Goal: Task Accomplishment & Management: Manage account settings

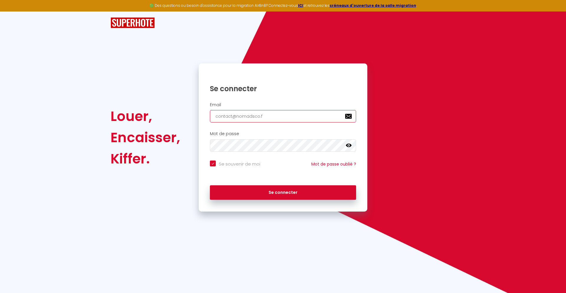
type input "[EMAIL_ADDRESS][DOMAIN_NAME]"
checkbox input "true"
type input "[EMAIL_ADDRESS][DOMAIN_NAME]"
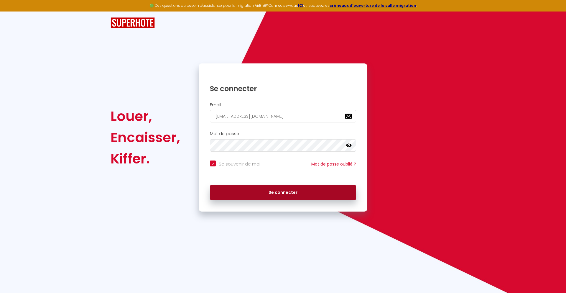
click at [283, 192] on button "Se connecter" at bounding box center [283, 192] width 146 height 15
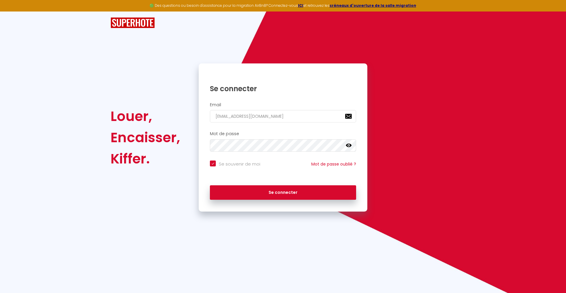
checkbox input "true"
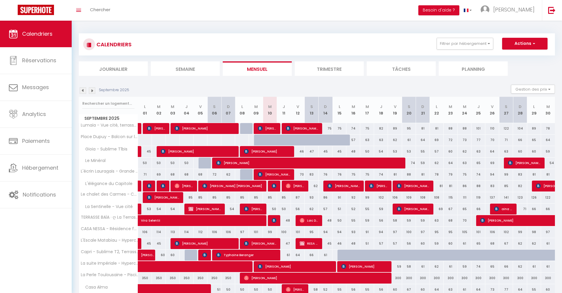
click at [113, 68] on li "Journalier" at bounding box center [113, 68] width 69 height 14
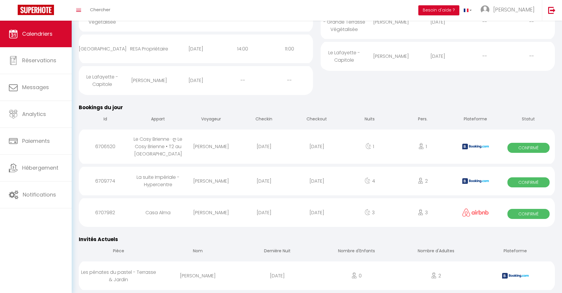
scroll to position [172, 0]
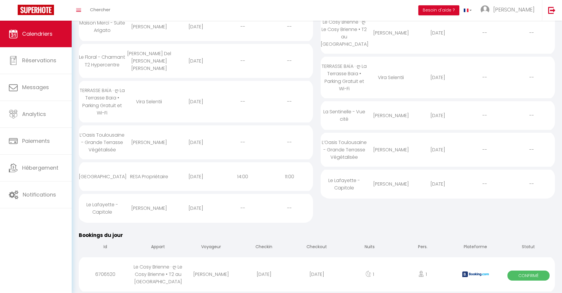
click at [317, 274] on div "[DATE]" at bounding box center [316, 273] width 53 height 19
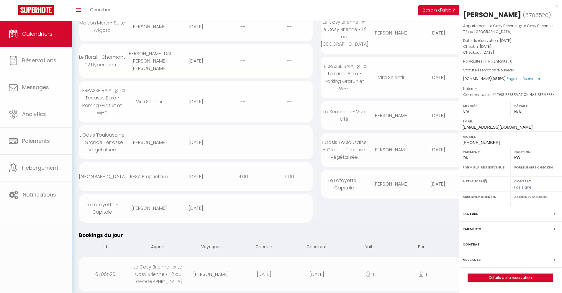
select select "0"
select select "1"
select select
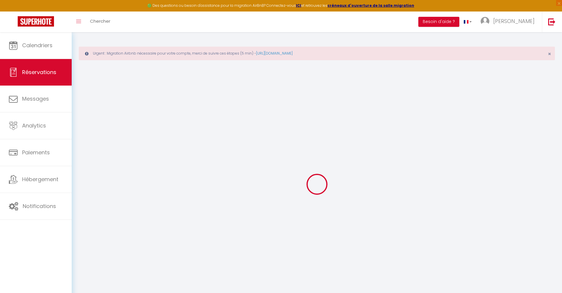
select select
checkbox input "false"
type textarea "** THIS RESERVATION HAS BEEN PRE-PAID ** BOOKING NOTE : Payment charge is EUR 1…"
type input "40"
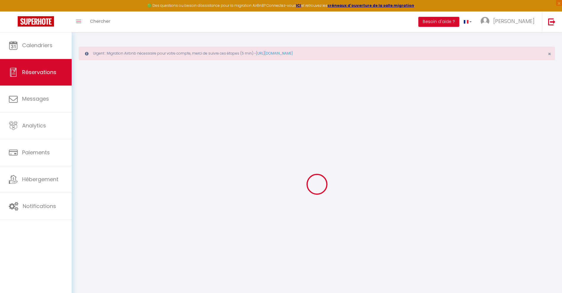
type input "3.91"
select select
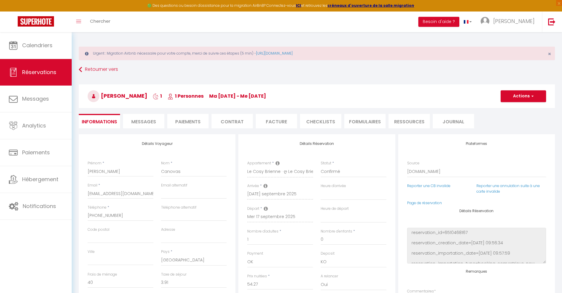
checkbox input "false"
select select
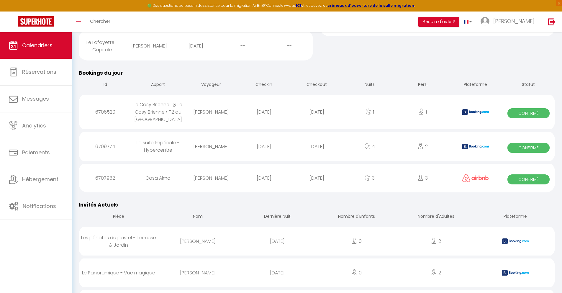
scroll to position [240, 0]
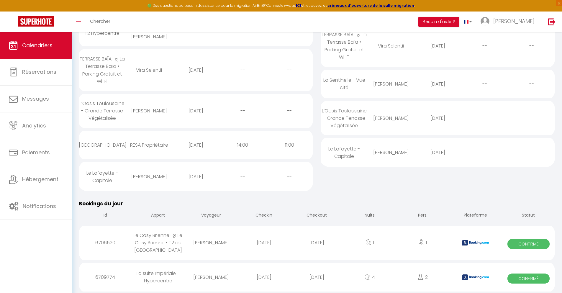
click at [317, 277] on div "[DATE]" at bounding box center [316, 276] width 53 height 19
select select "0"
select select "1"
select select
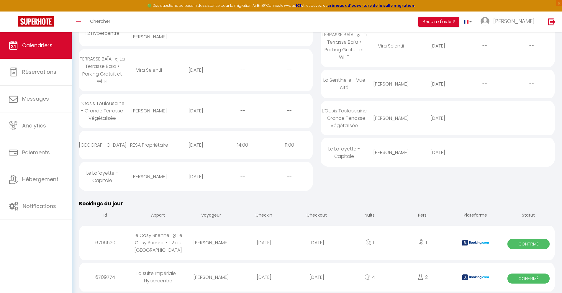
select select
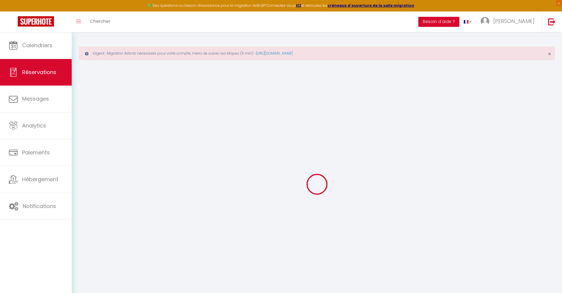
type input "Aimie"
type input "Pichon"
type input "[EMAIL_ADDRESS][DOMAIN_NAME]"
type input "[PHONE_NUMBER]"
type input "."
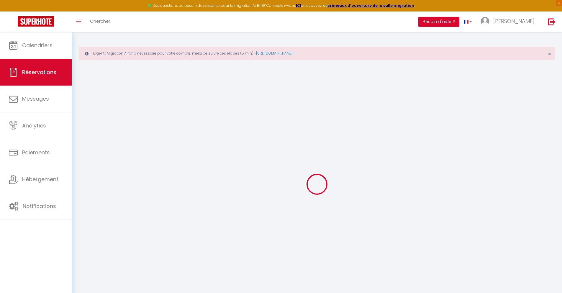
select select "FR"
type input "42.74"
type input "3.71"
select select "57117"
select select "1"
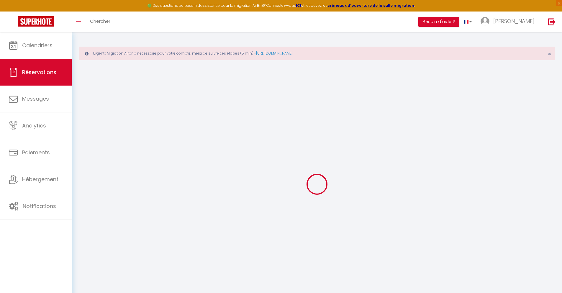
select select
type input "2"
select select "12"
select select
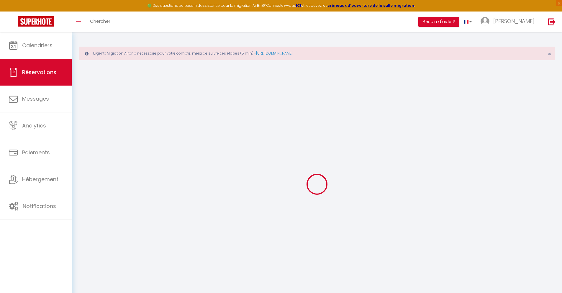
type input "211.41"
checkbox input "false"
type input "0"
select select "2"
type input "0"
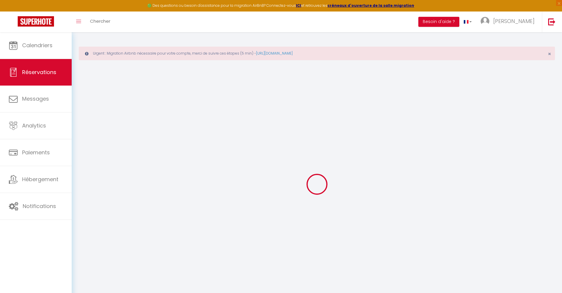
type input "0"
select select
select select "14"
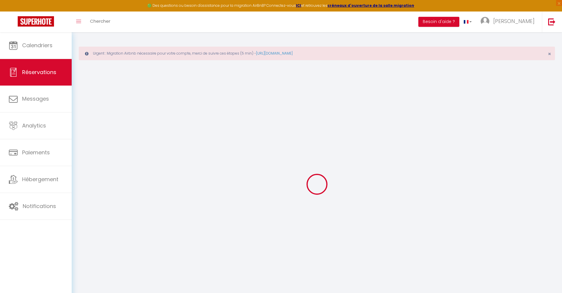
checkbox input "false"
select select
checkbox input "false"
select select
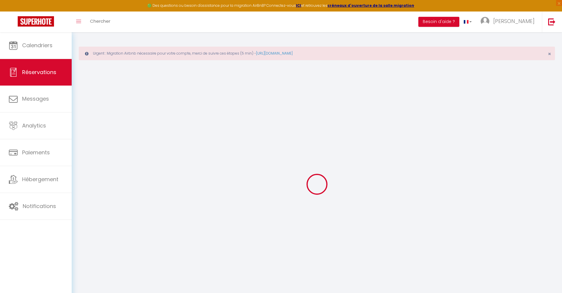
select select
checkbox input "false"
type textarea "** THIS RESERVATION HAS BEEN PRE-PAID ** Reservation has a cancellation grace p…"
type input "40"
type input "13.84"
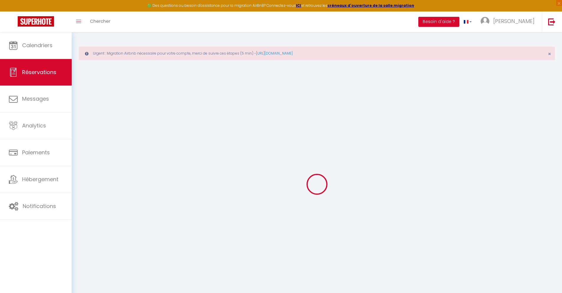
select select
checkbox input "false"
select select
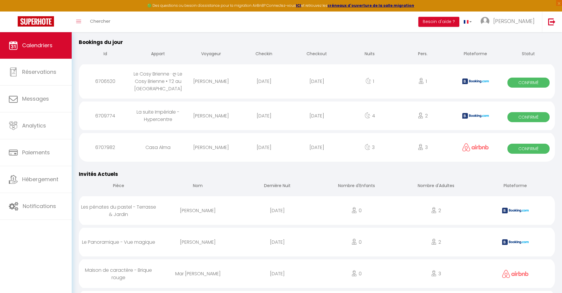
scroll to position [270, 0]
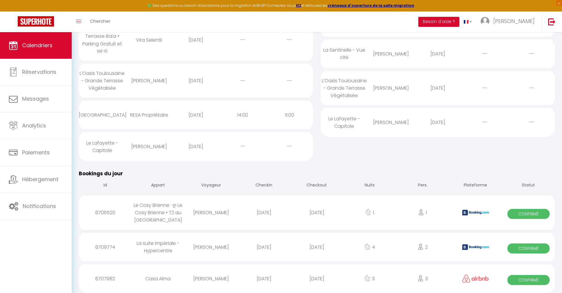
click at [317, 277] on div "[DATE]" at bounding box center [316, 278] width 53 height 19
select select "0"
select select "1"
select select
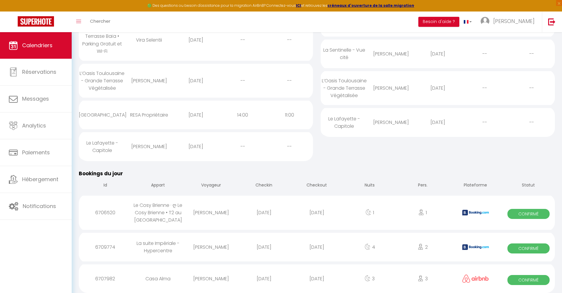
select select
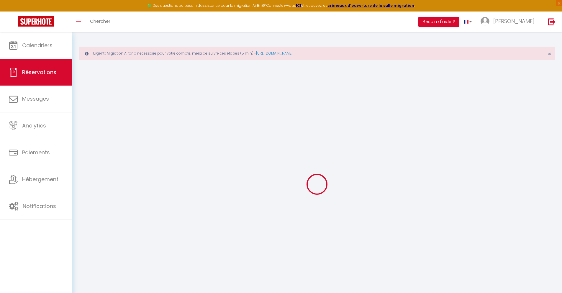
select select
checkbox input "false"
select select
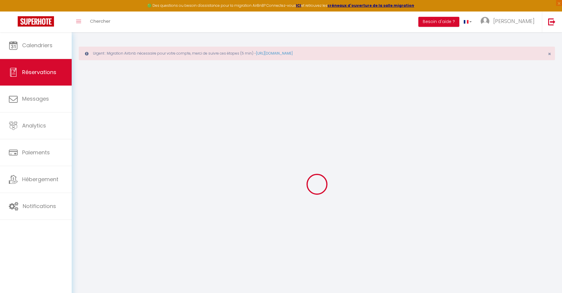
type input "32"
type input "17.79"
select select
checkbox input "false"
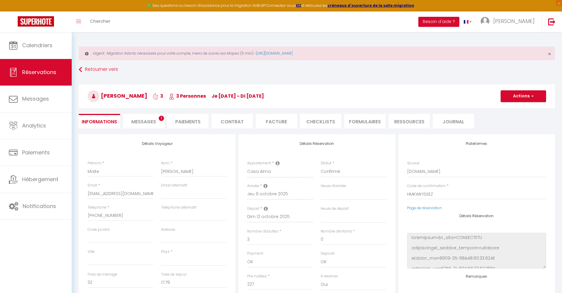
select select
checkbox input "false"
select select
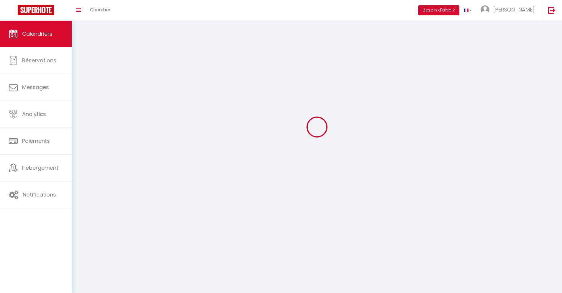
scroll to position [32, 0]
